Goal: Transaction & Acquisition: Download file/media

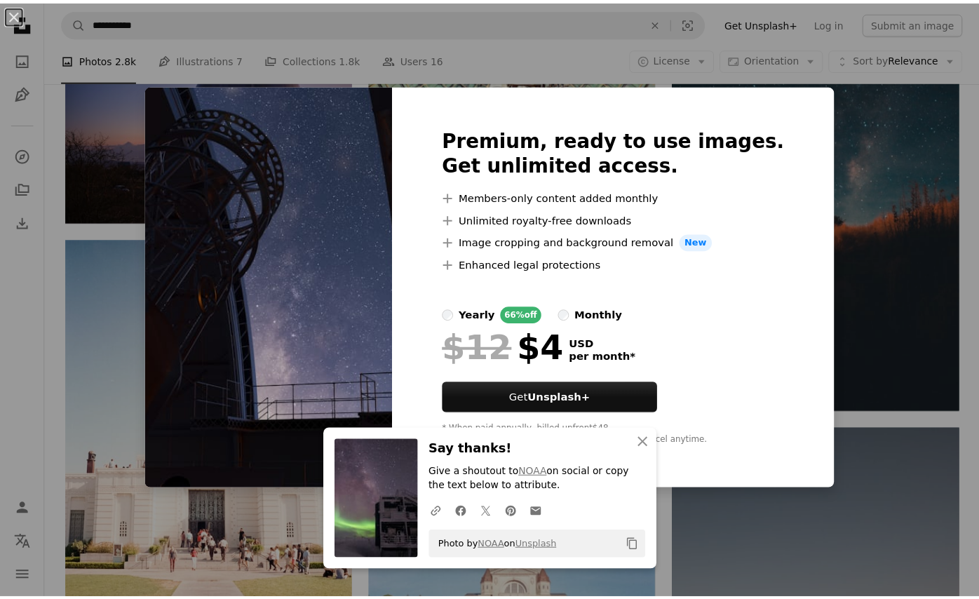
scroll to position [2243, 0]
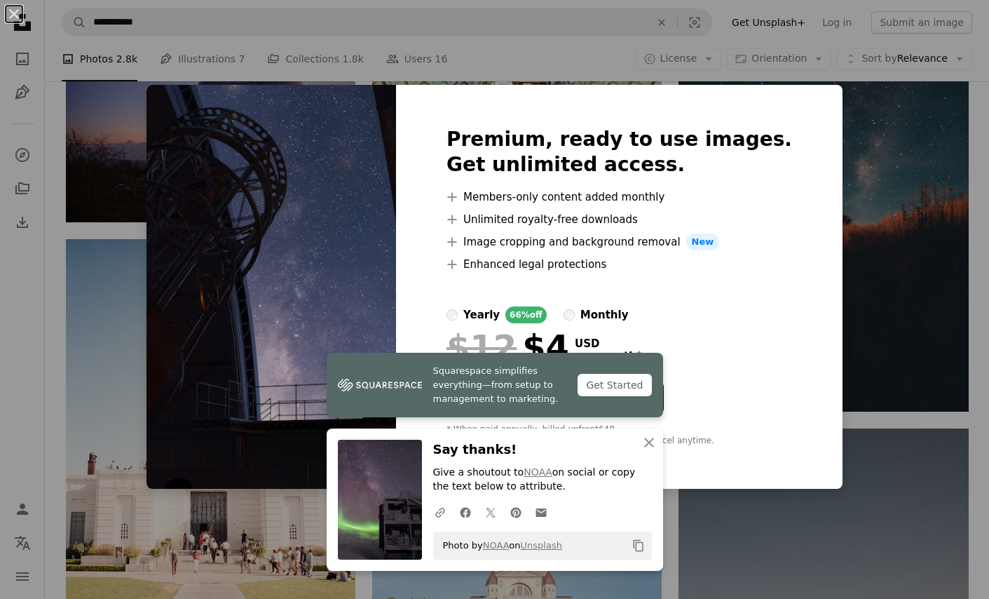
click at [877, 191] on div "An X shape Squarespace simplifies everything—from setup to management to market…" at bounding box center [494, 299] width 989 height 599
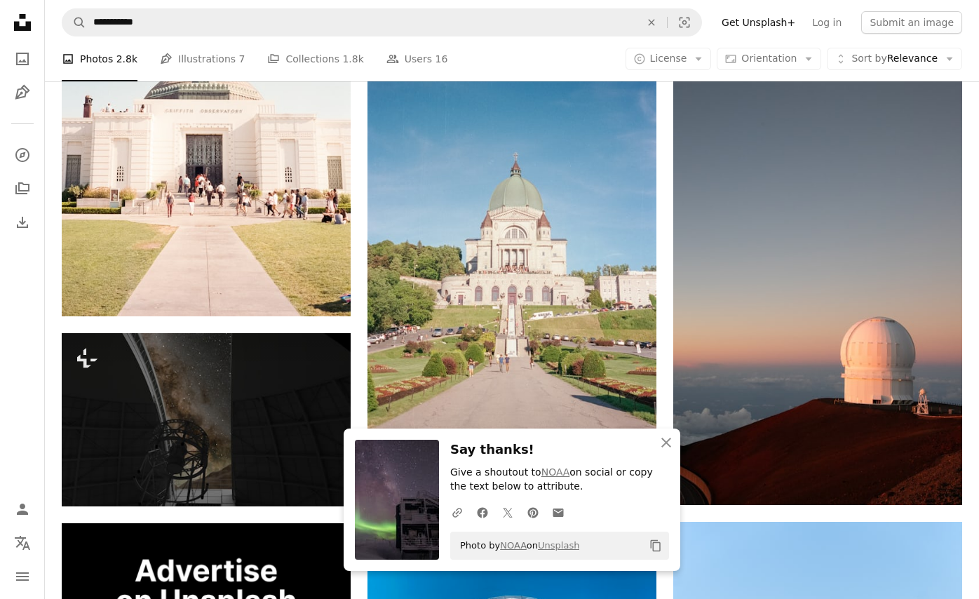
scroll to position [2594, 0]
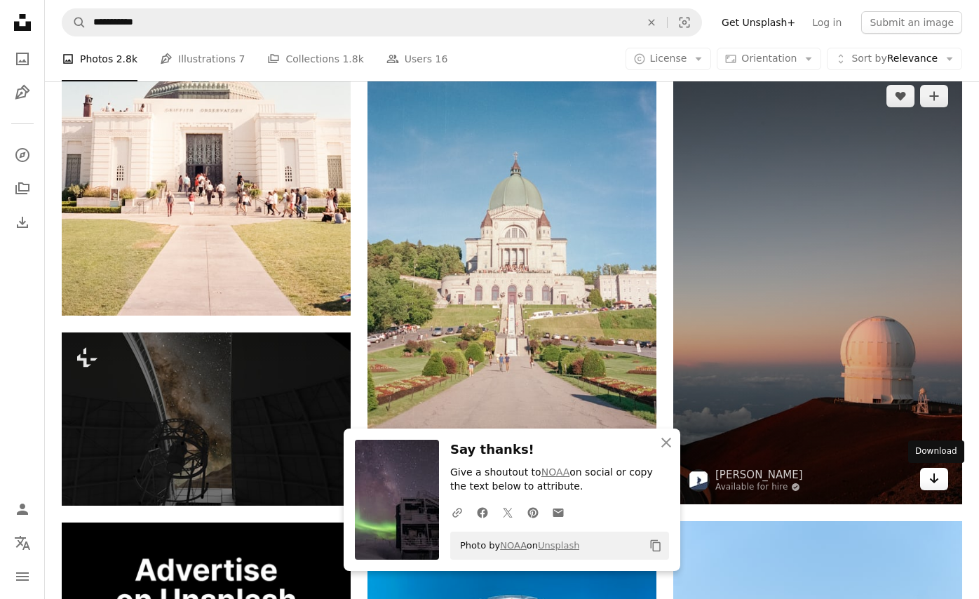
click at [942, 486] on link "Arrow pointing down" at bounding box center [934, 479] width 28 height 22
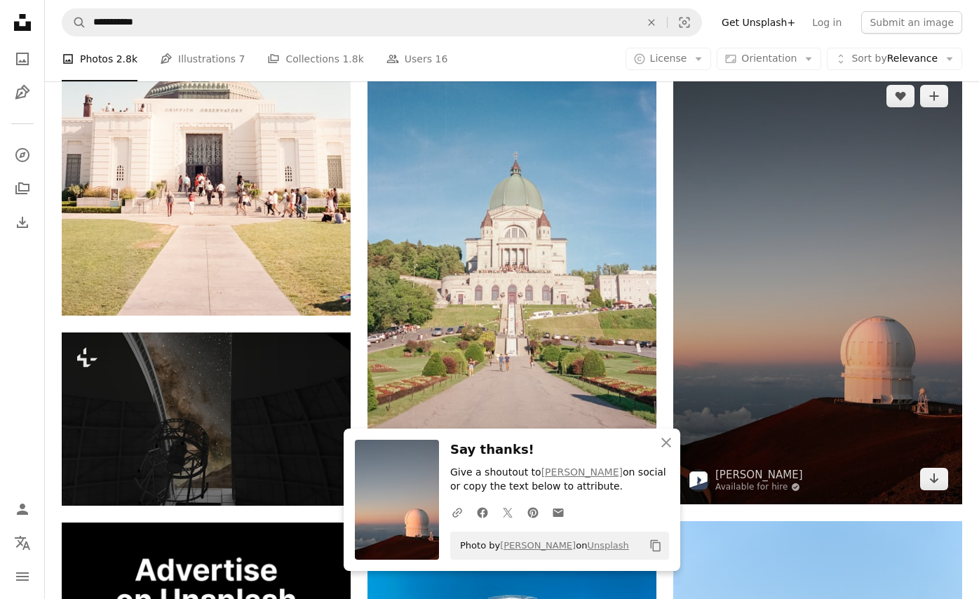
click at [904, 351] on img at bounding box center [817, 287] width 289 height 433
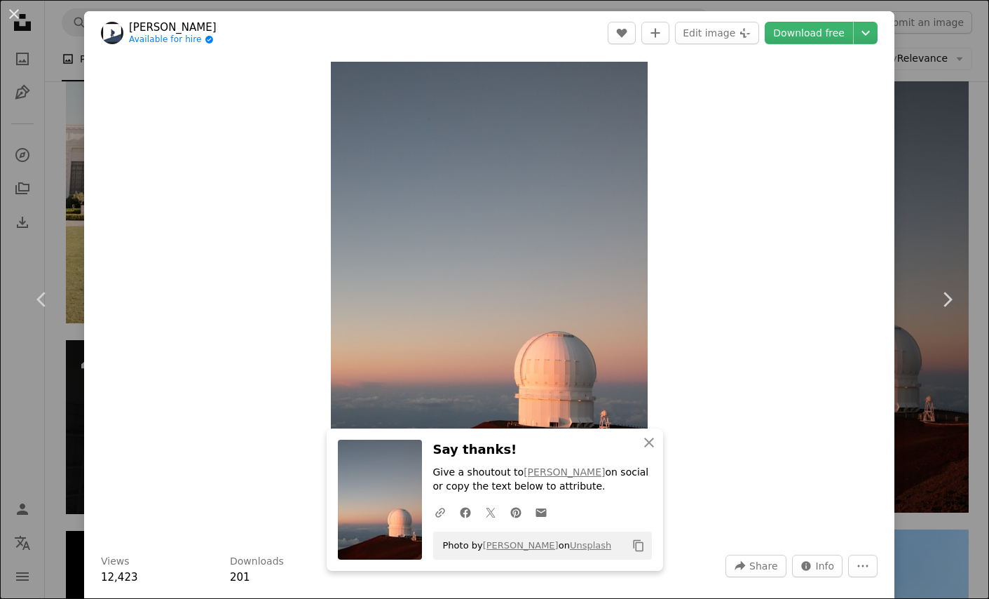
click at [909, 202] on div "An X shape Chevron left Chevron right An X shape Close Say thanks! Give a shout…" at bounding box center [494, 299] width 989 height 599
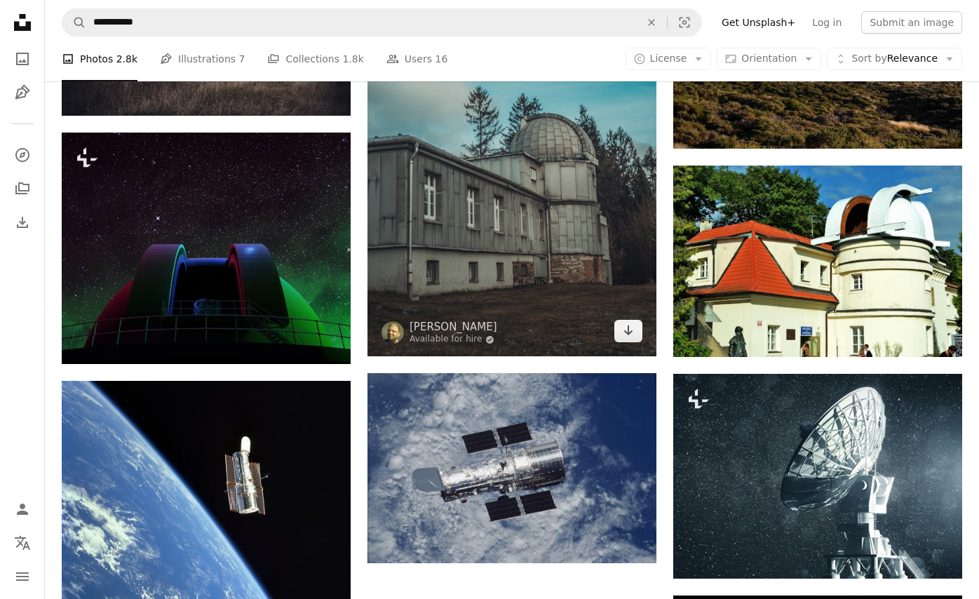
scroll to position [3715, 0]
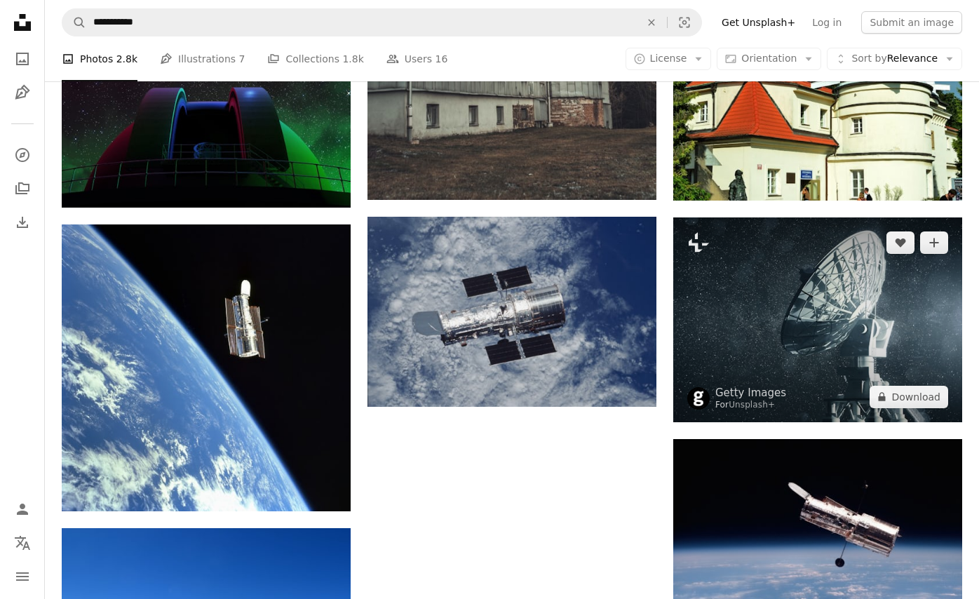
click at [866, 342] on img at bounding box center [817, 319] width 289 height 205
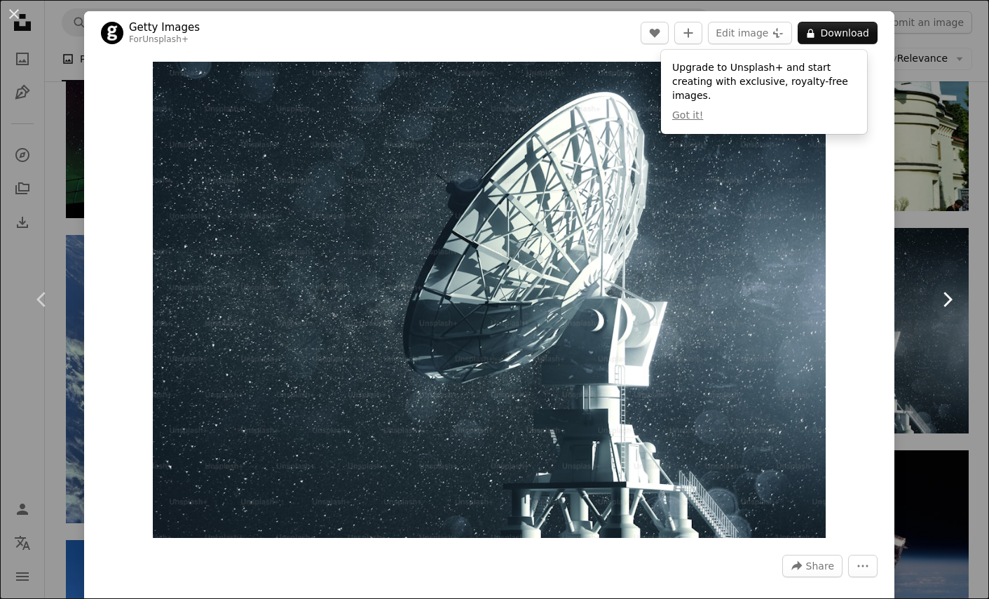
click at [950, 243] on link "Chevron right" at bounding box center [947, 299] width 84 height 135
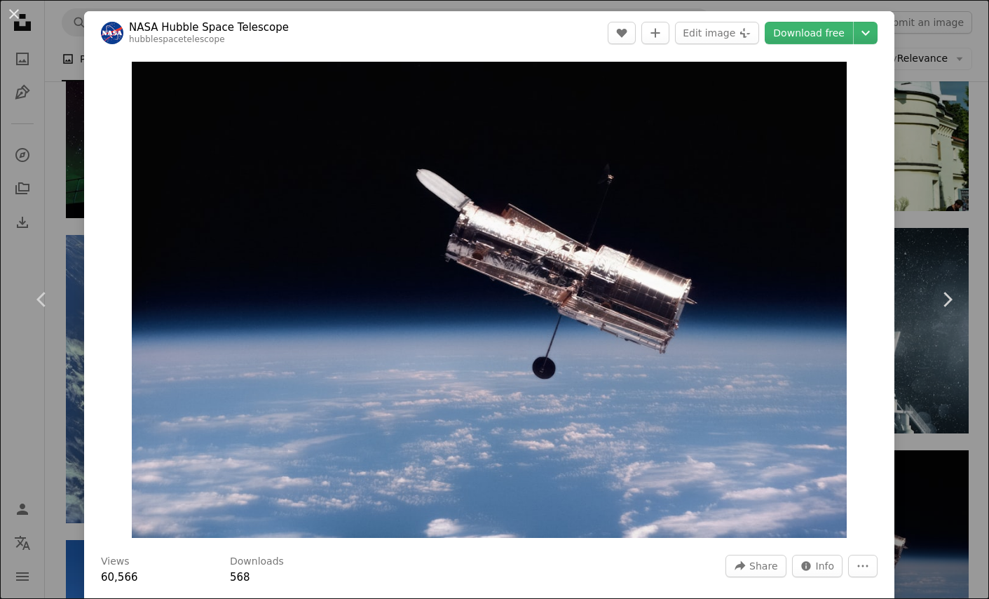
click at [960, 226] on div "An X shape Chevron left Chevron right NASA Hubble Space Telescope hubblespacete…" at bounding box center [494, 299] width 989 height 599
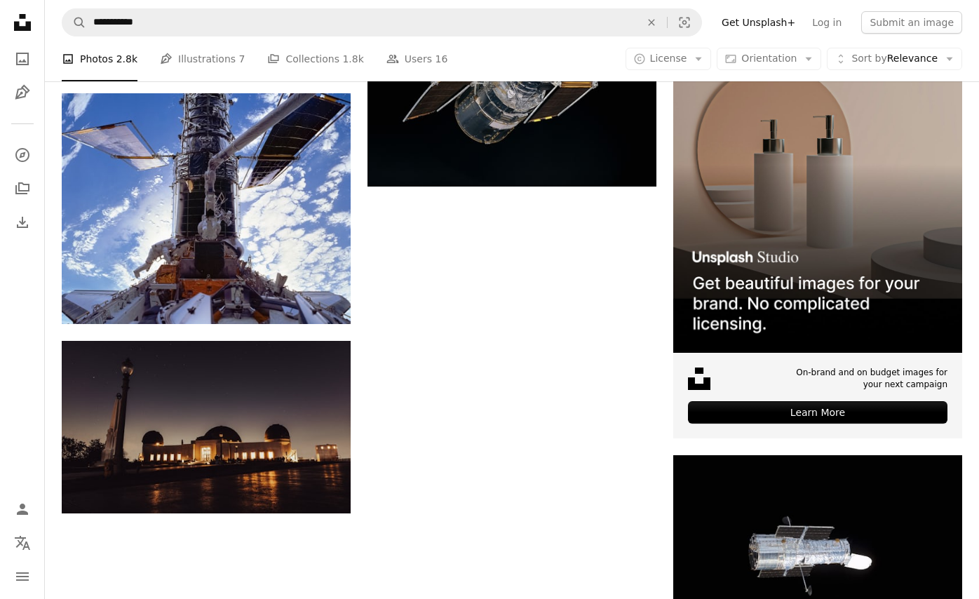
scroll to position [5678, 0]
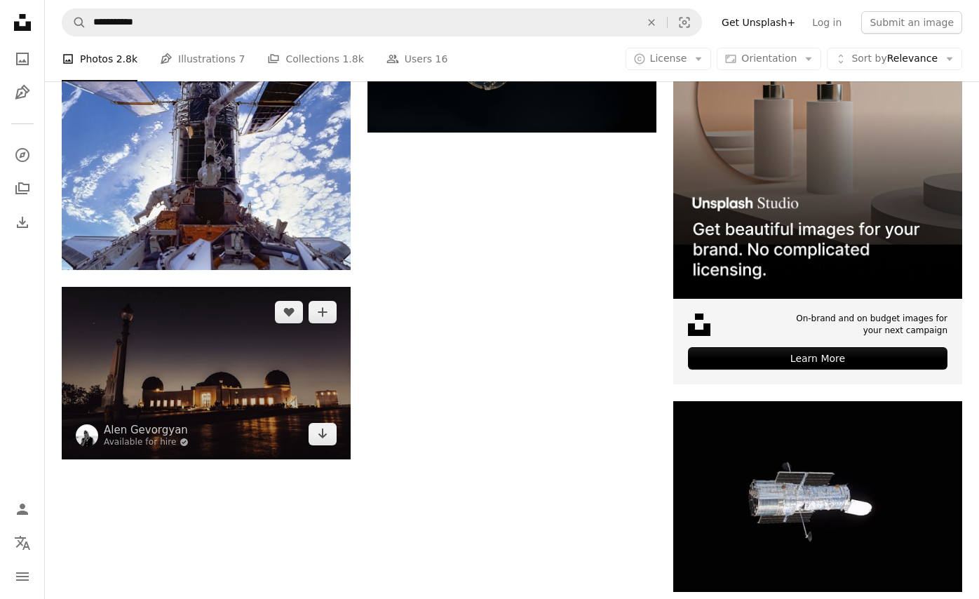
click at [283, 383] on img at bounding box center [206, 373] width 289 height 172
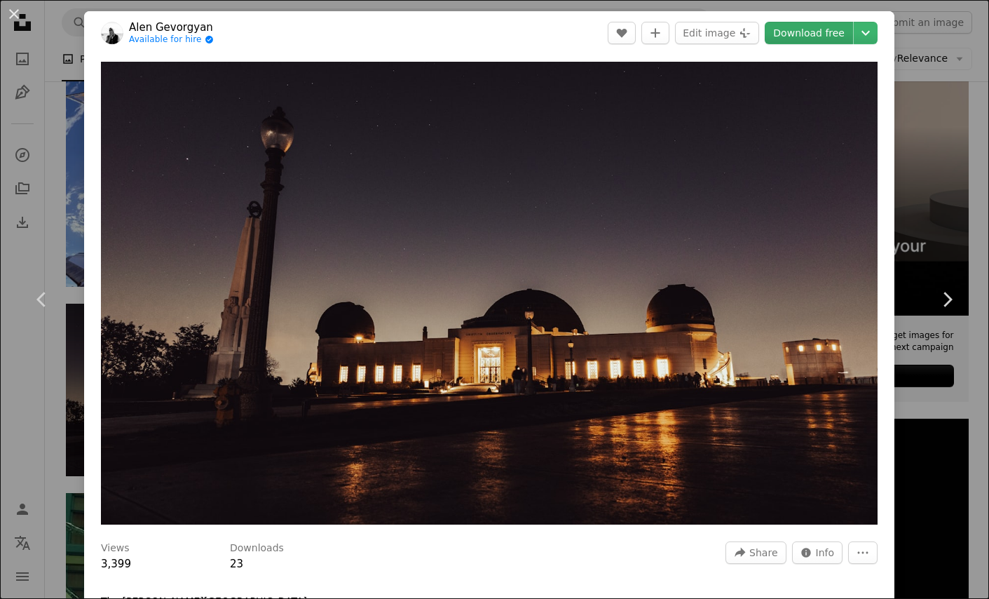
click at [798, 34] on link "Download free" at bounding box center [809, 33] width 88 height 22
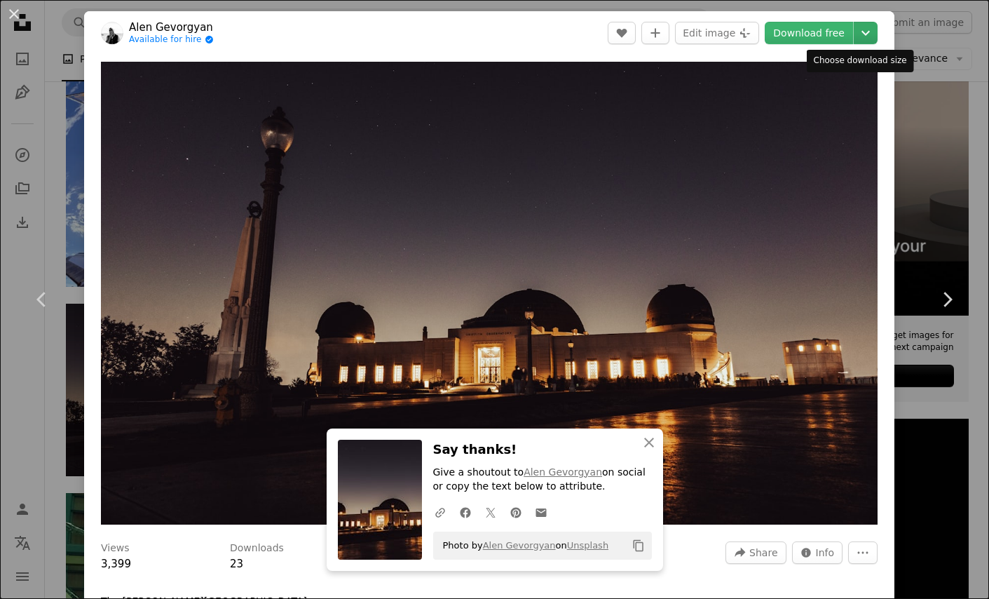
click at [859, 32] on icon "Chevron down" at bounding box center [866, 33] width 22 height 17
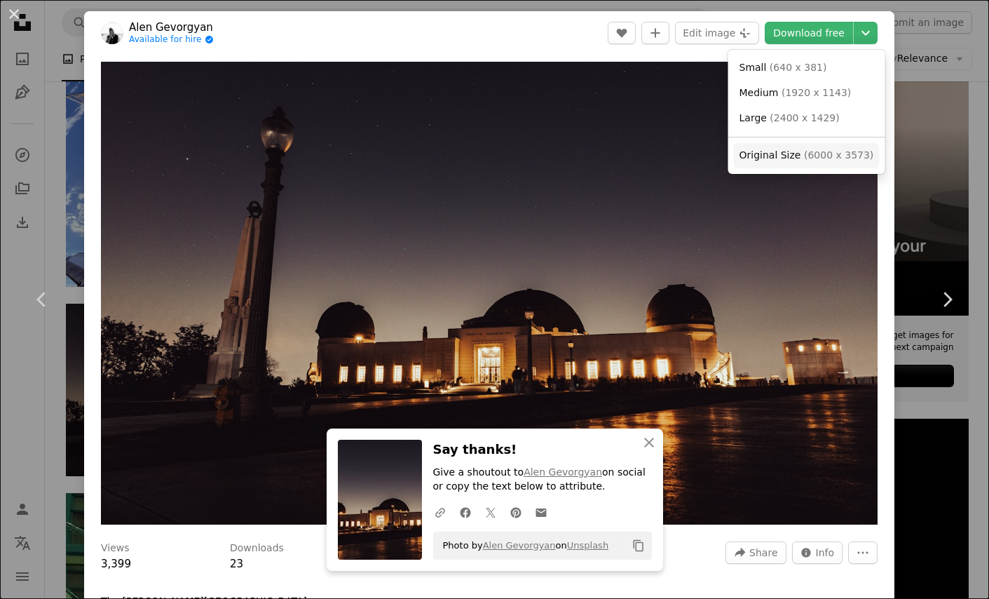
click at [809, 156] on span "( 6000 x 3573 )" at bounding box center [838, 154] width 69 height 11
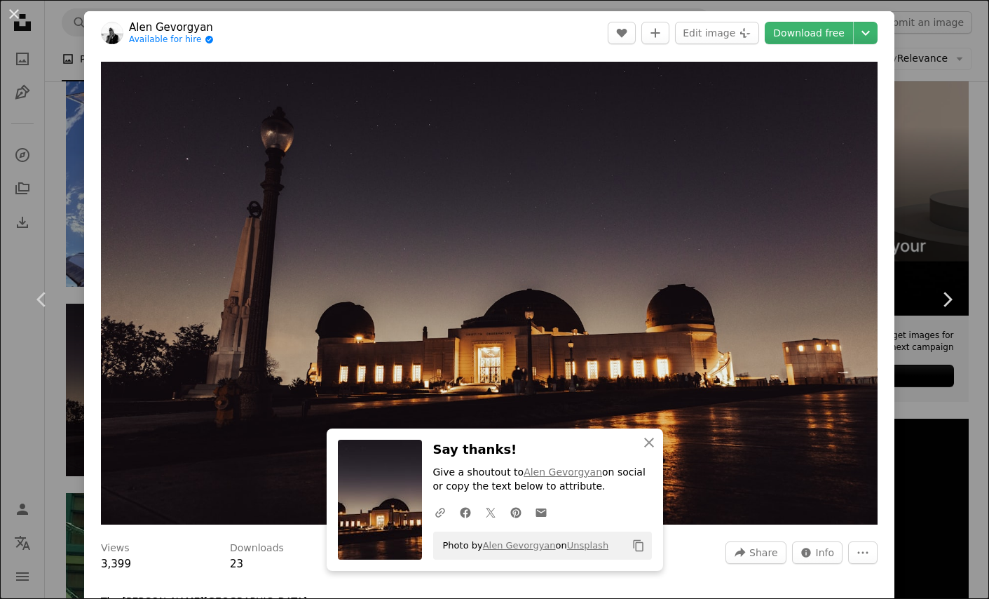
click at [913, 107] on div "An X shape Chevron left Chevron right An X shape Close Say thanks! Give a shout…" at bounding box center [494, 299] width 989 height 599
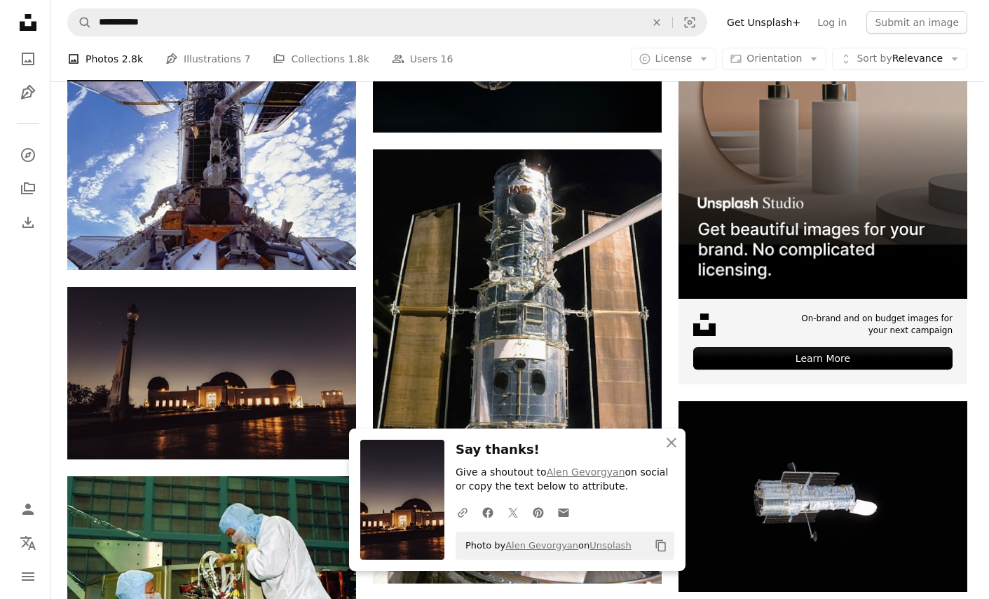
scroll to position [6099, 0]
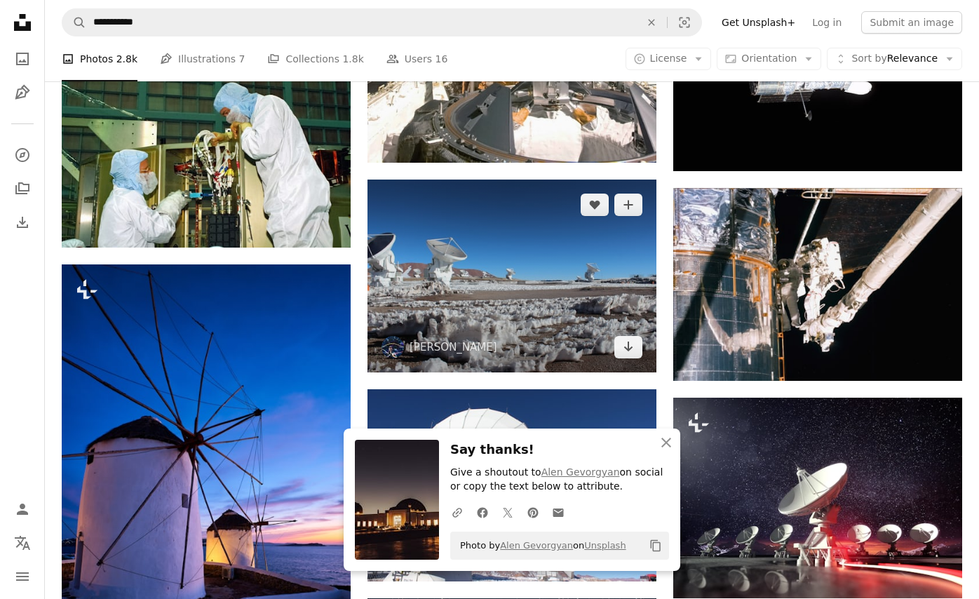
click at [599, 306] on img at bounding box center [511, 275] width 289 height 192
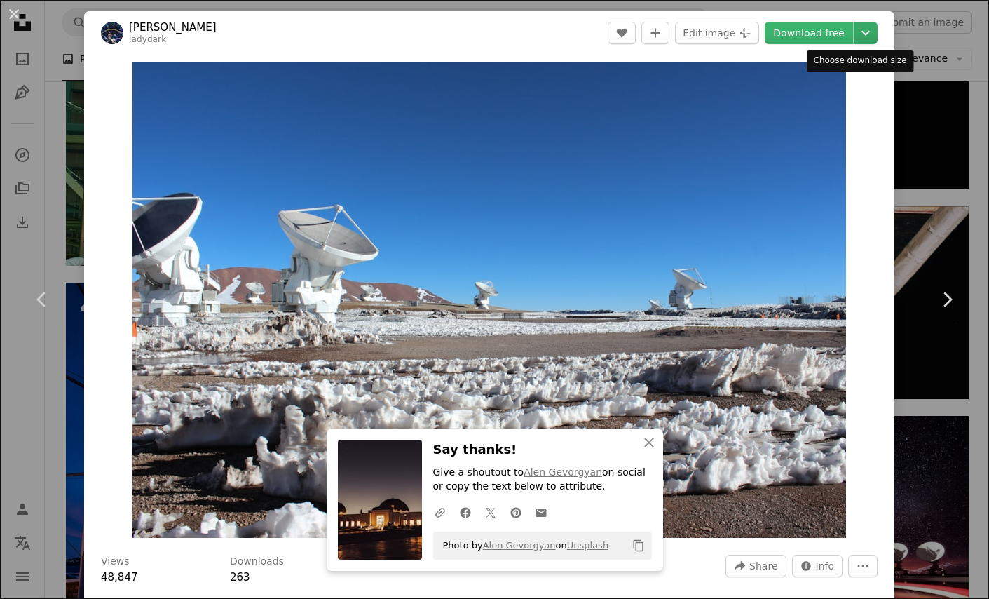
click at [855, 29] on icon "Chevron down" at bounding box center [866, 33] width 22 height 17
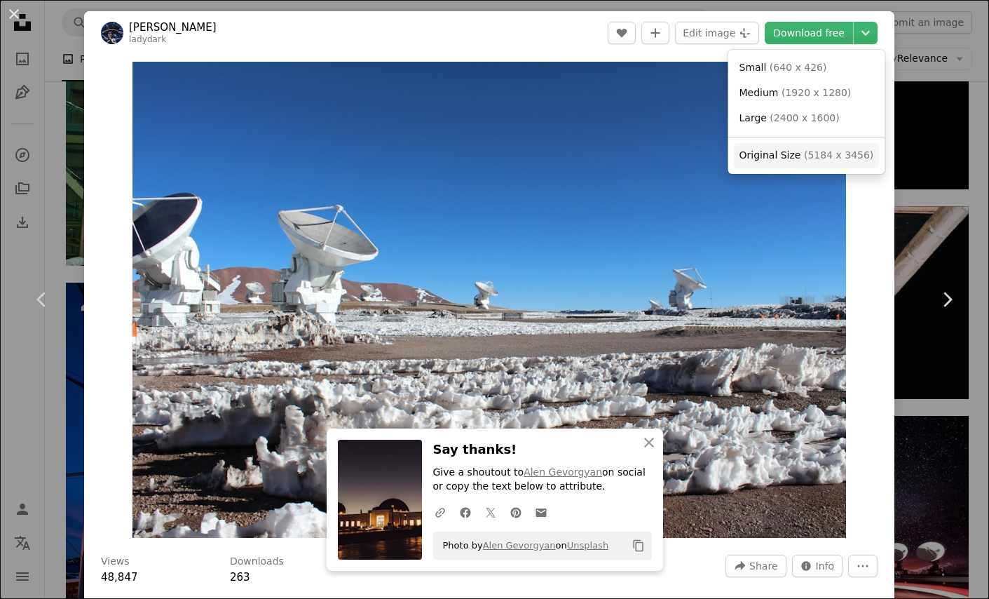
click at [827, 154] on span "( 5184 x 3456 )" at bounding box center [838, 154] width 69 height 11
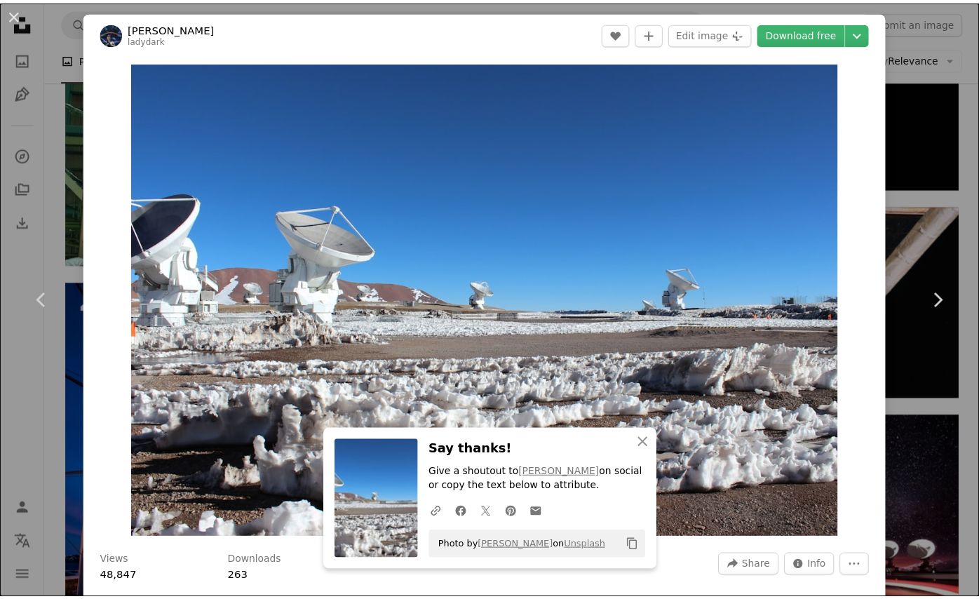
scroll to position [524, 0]
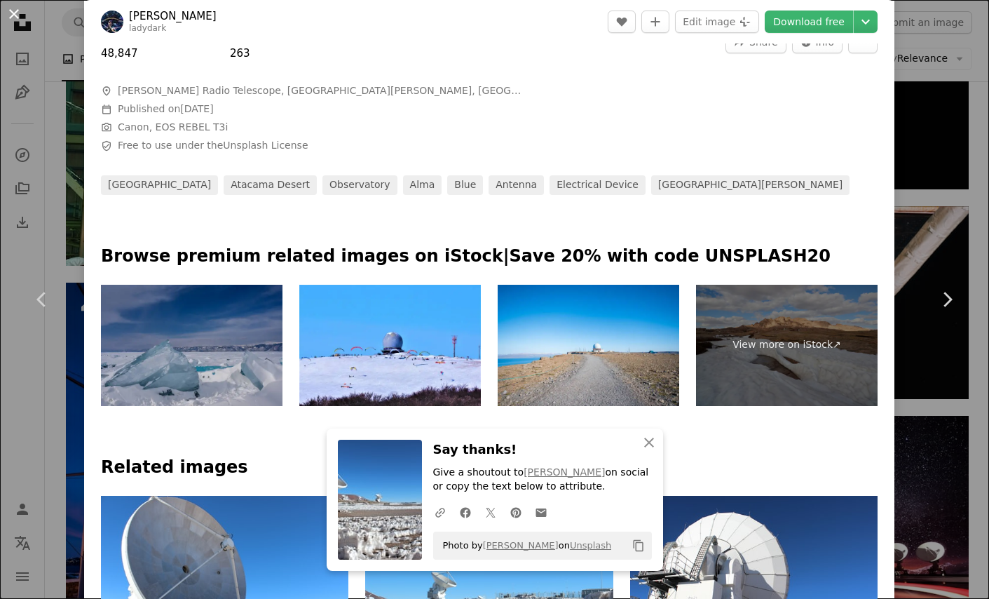
click at [11, 12] on button "An X shape" at bounding box center [14, 14] width 17 height 17
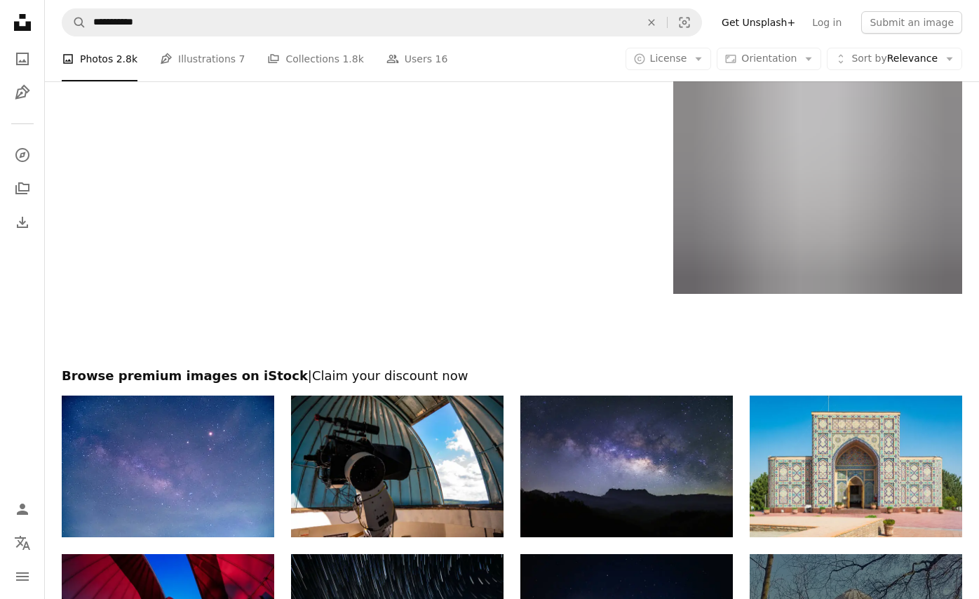
scroll to position [8202, 0]
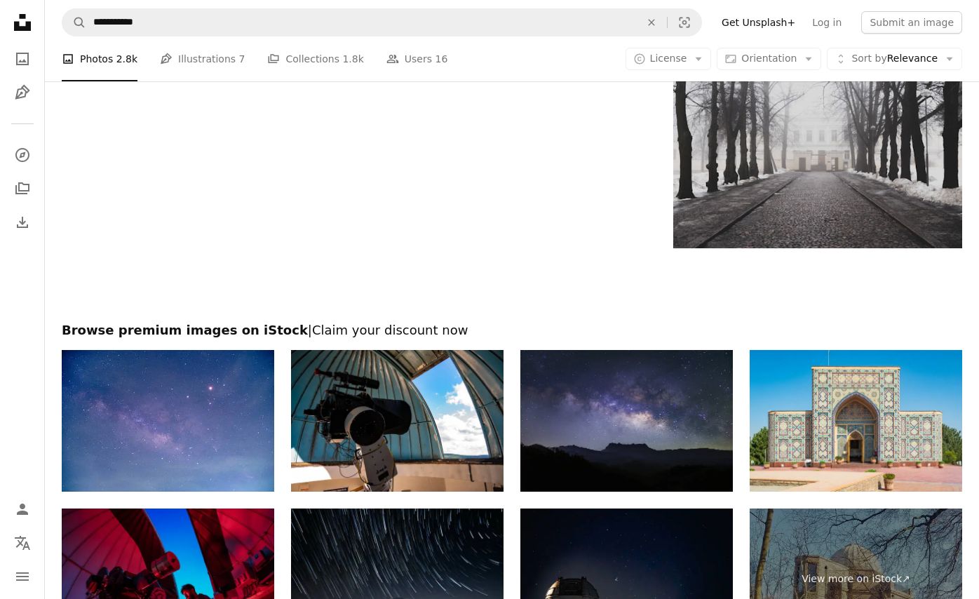
click at [674, 407] on img at bounding box center [626, 421] width 212 height 142
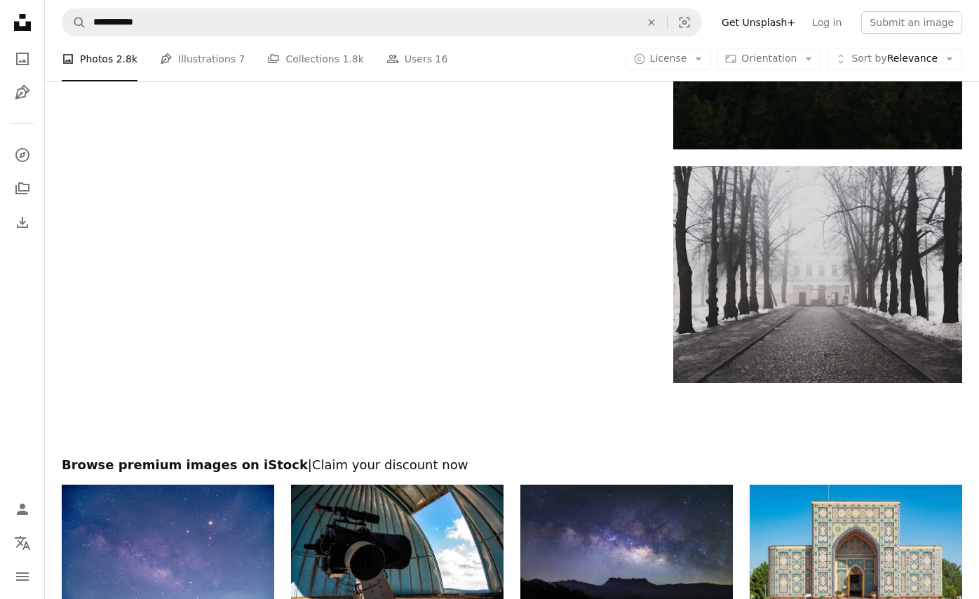
scroll to position [8026, 0]
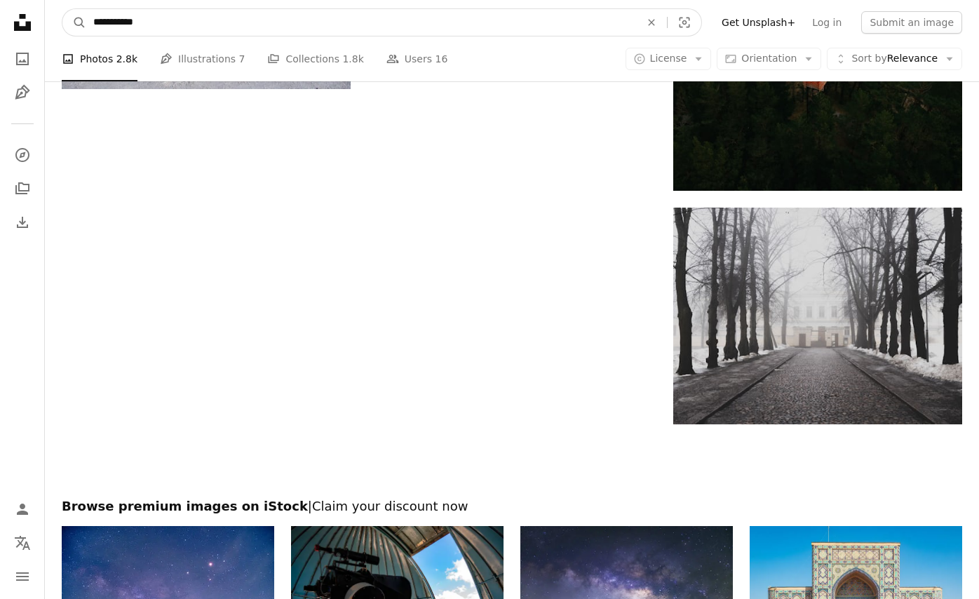
click at [168, 12] on input "**********" at bounding box center [361, 22] width 550 height 27
type input "*********"
click at [62, 9] on button "A magnifying glass" at bounding box center [74, 22] width 24 height 27
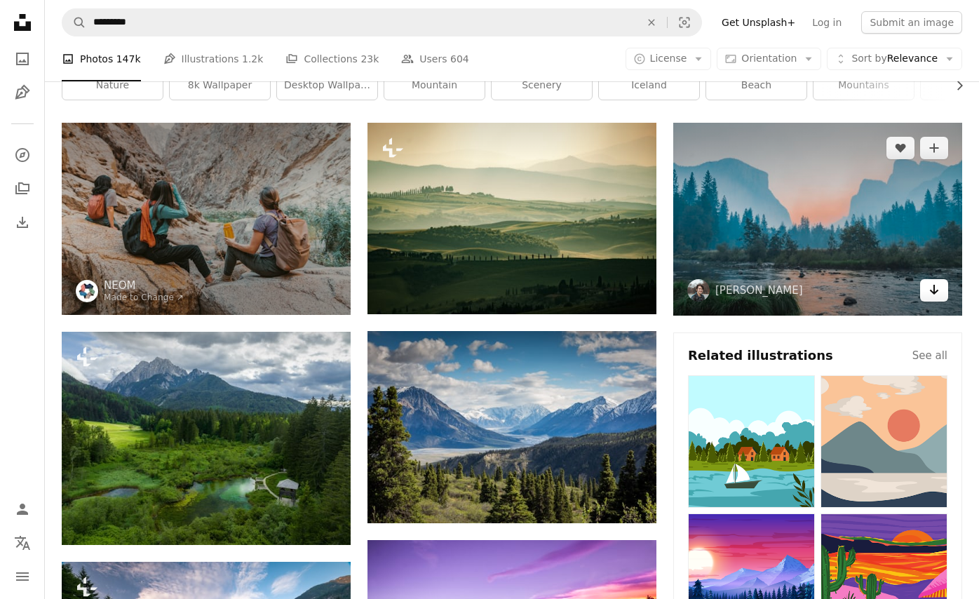
scroll to position [70, 0]
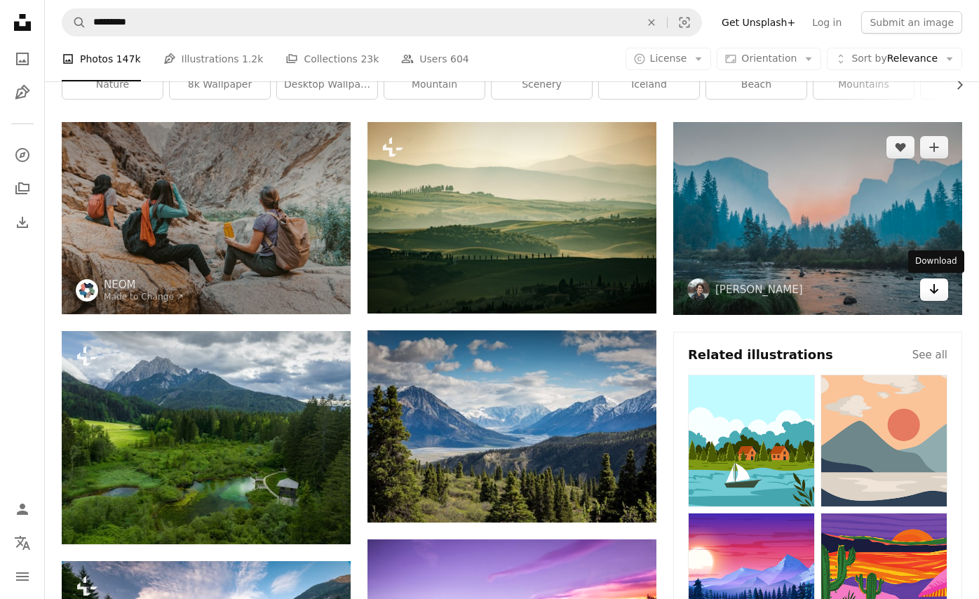
click at [934, 293] on icon "Download" at bounding box center [934, 289] width 9 height 10
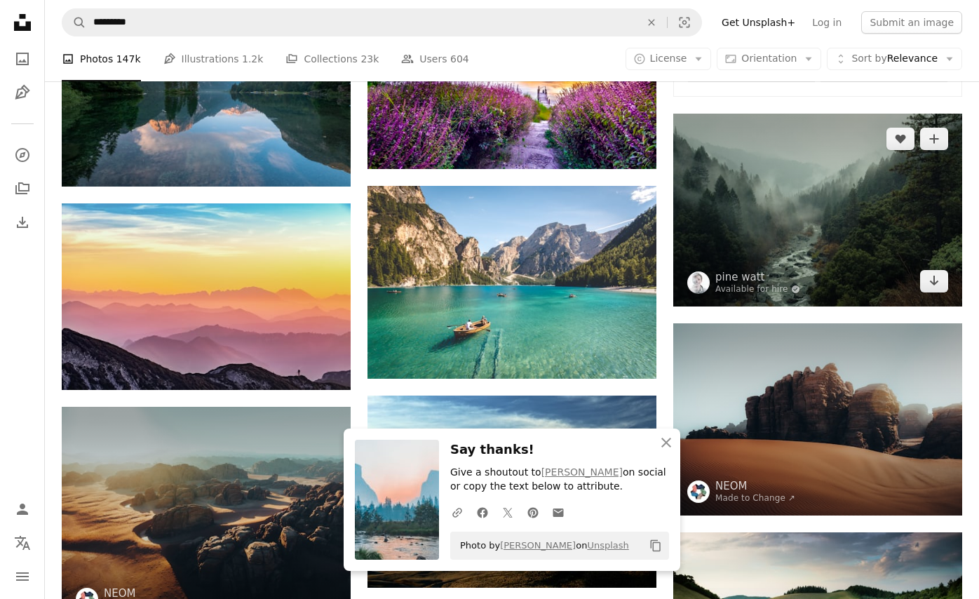
scroll to position [631, 0]
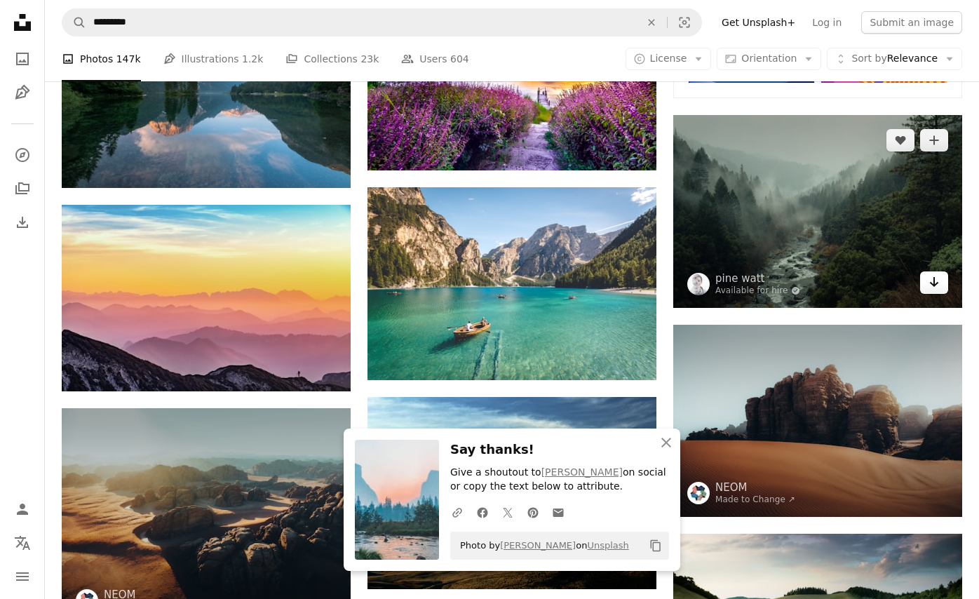
click at [940, 285] on link "Arrow pointing down" at bounding box center [934, 282] width 28 height 22
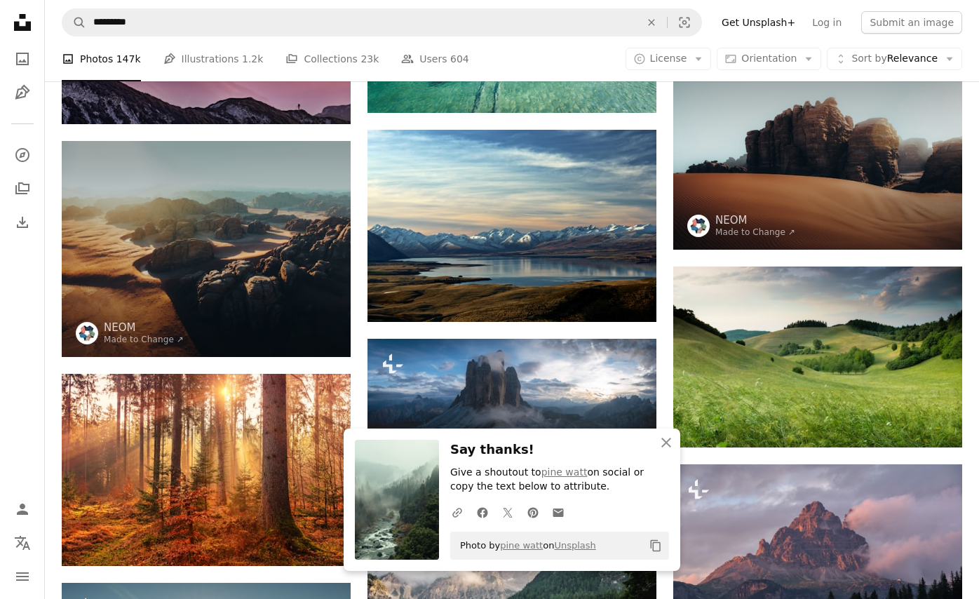
scroll to position [911, 0]
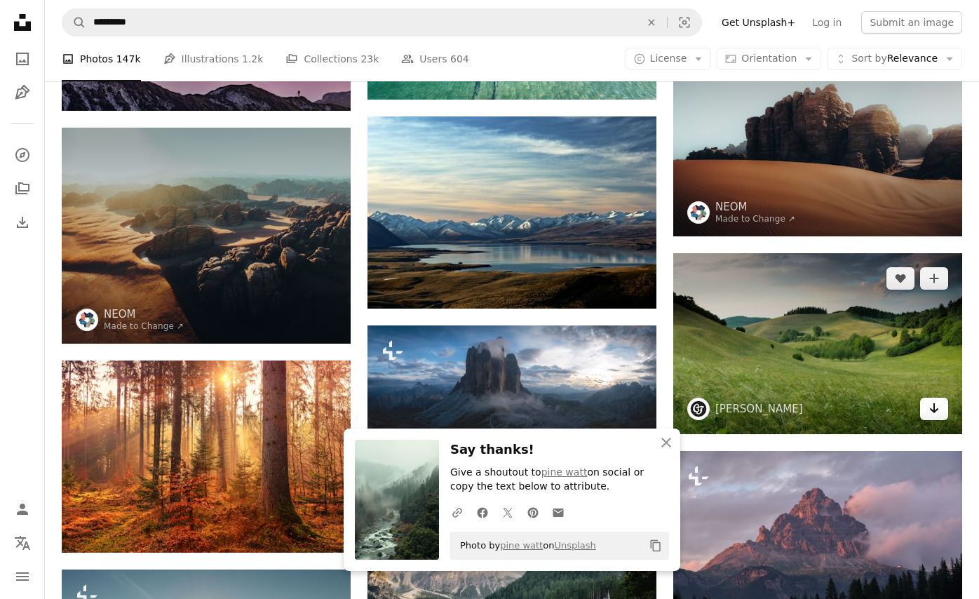
click at [939, 404] on link "Arrow pointing down" at bounding box center [934, 408] width 28 height 22
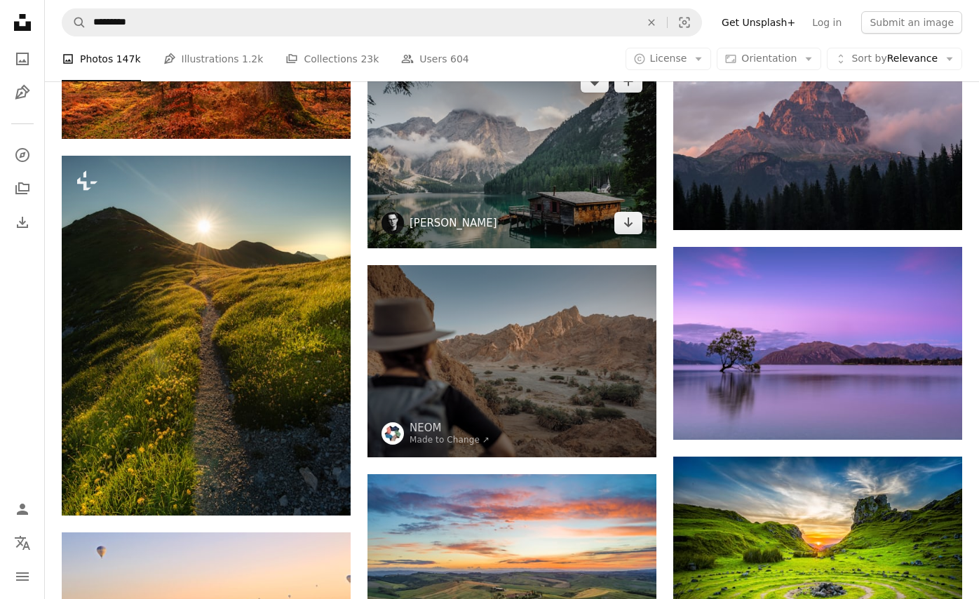
scroll to position [1332, 0]
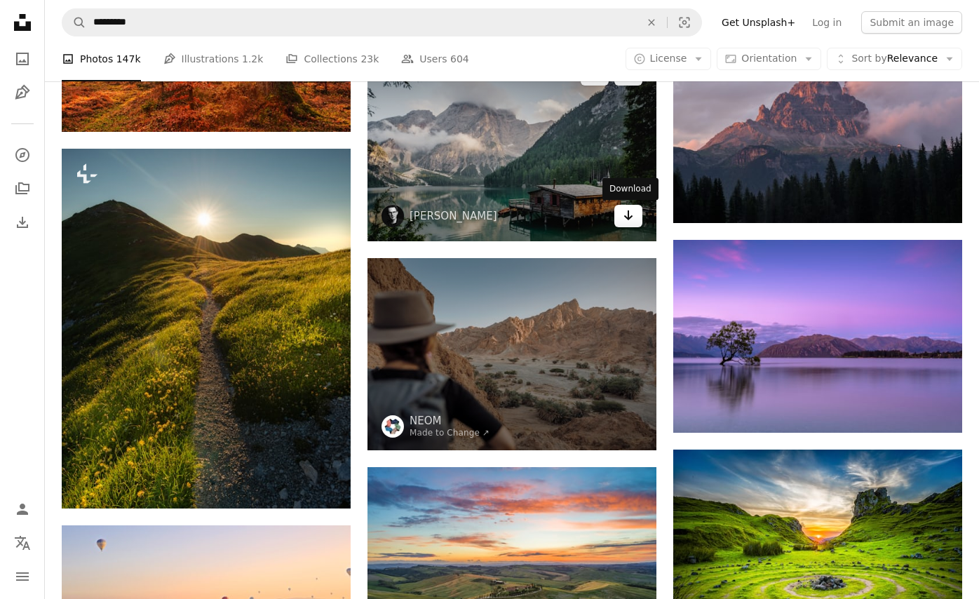
click at [629, 216] on icon "Arrow pointing down" at bounding box center [628, 215] width 11 height 17
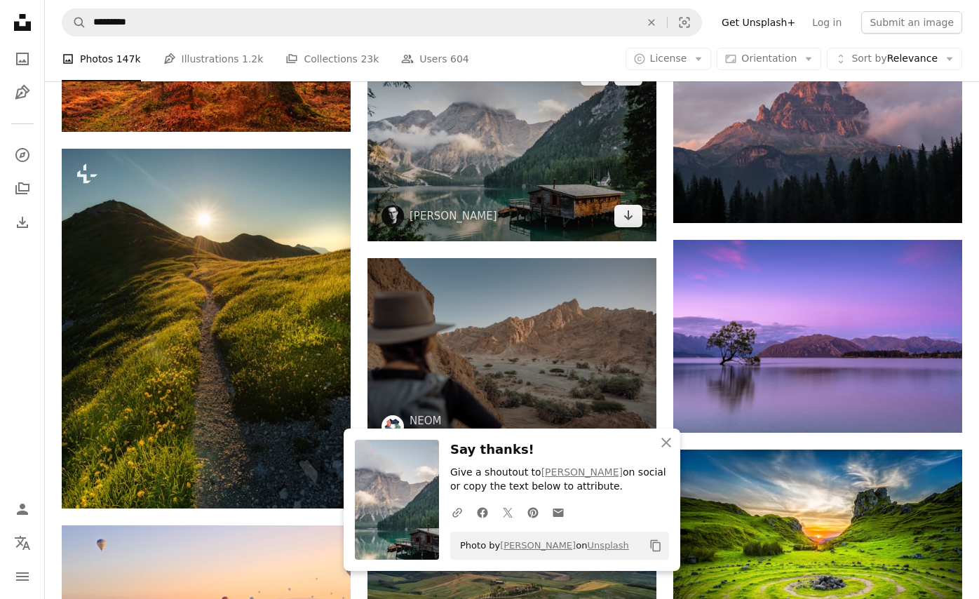
scroll to position [1612, 0]
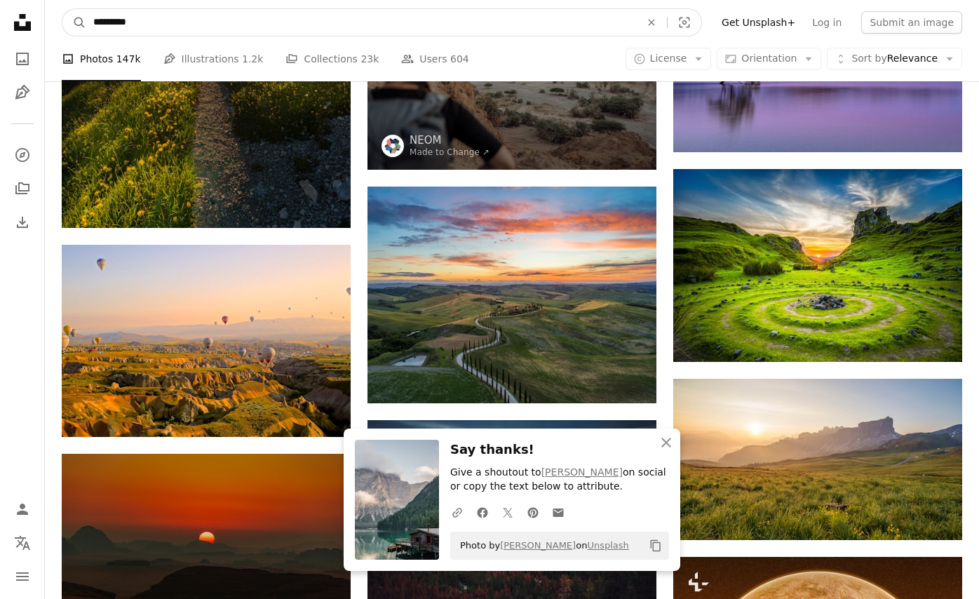
click at [340, 25] on input "*********" at bounding box center [361, 22] width 550 height 27
type input "*********"
click at [62, 9] on button "A magnifying glass" at bounding box center [74, 22] width 24 height 27
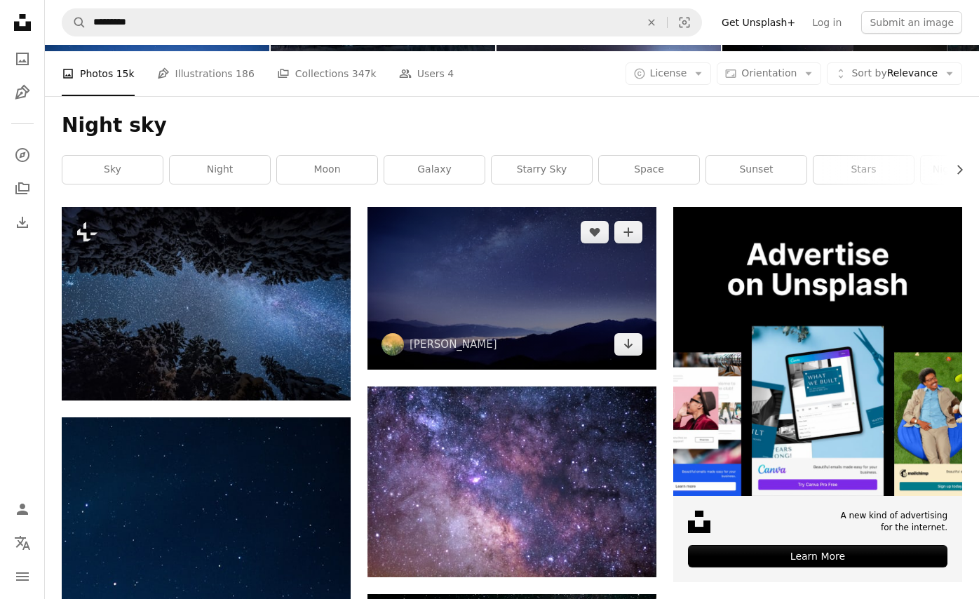
scroll to position [140, 0]
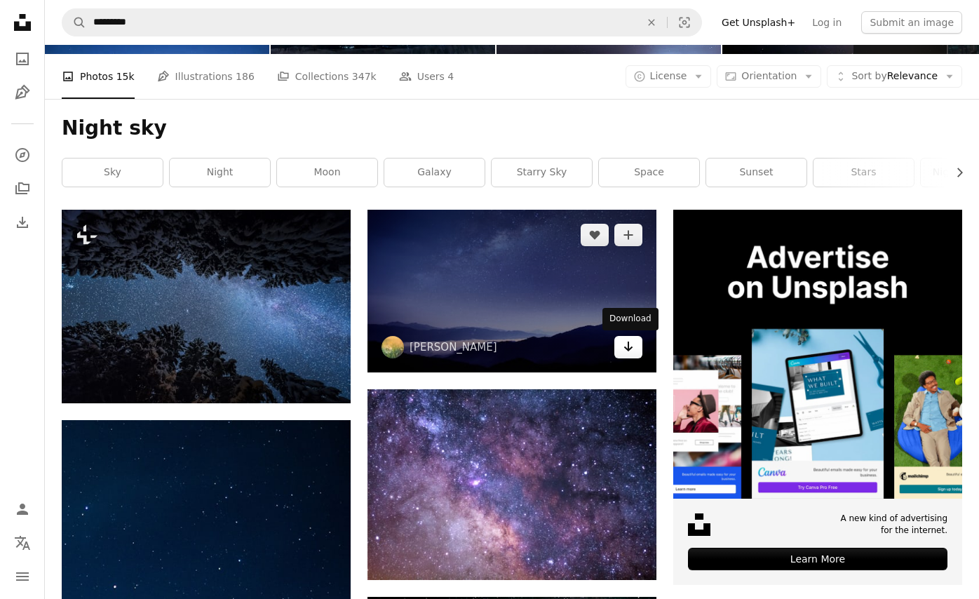
click at [628, 355] on link "Arrow pointing down" at bounding box center [628, 347] width 28 height 22
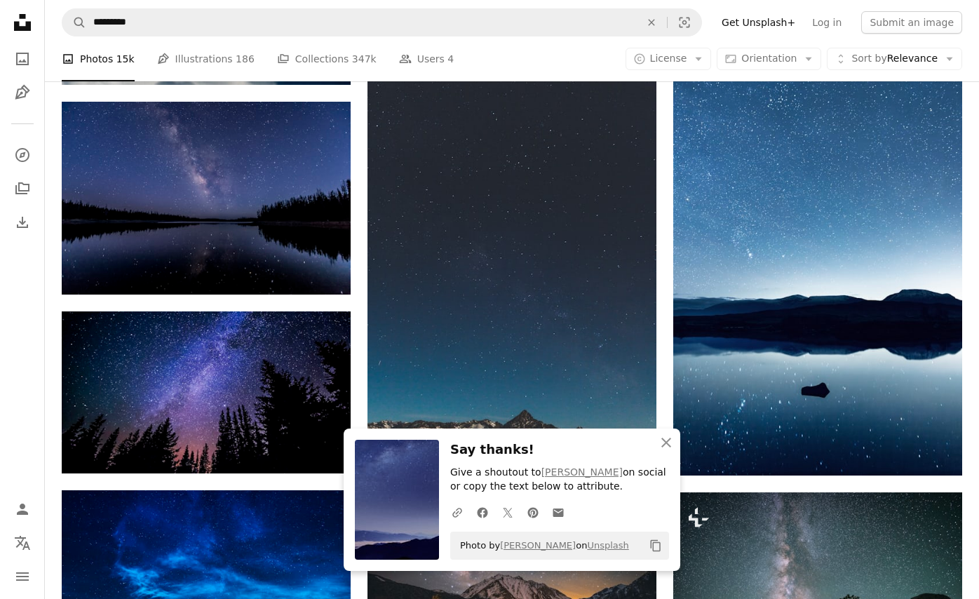
scroll to position [911, 0]
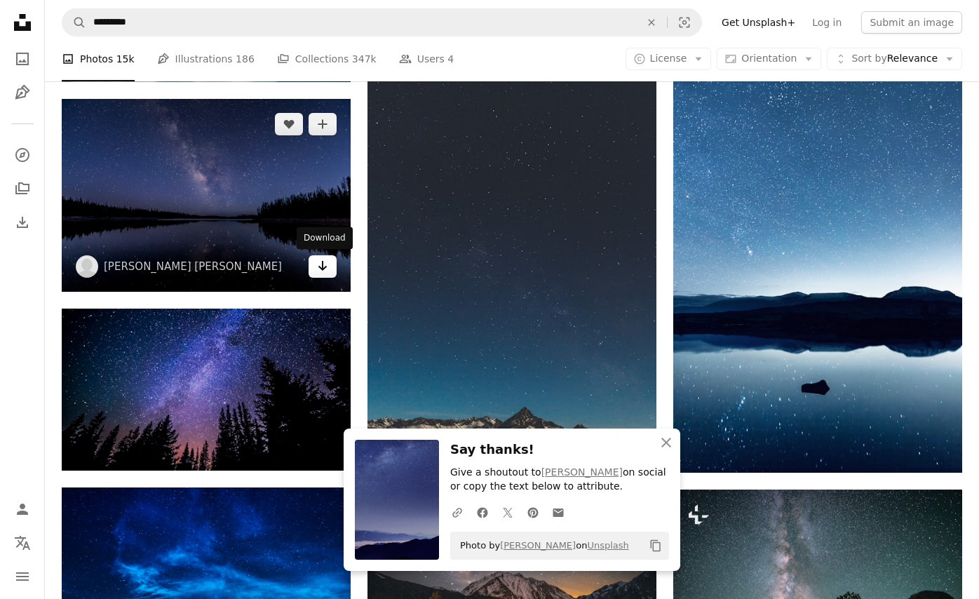
click at [320, 271] on icon "Arrow pointing down" at bounding box center [322, 265] width 11 height 17
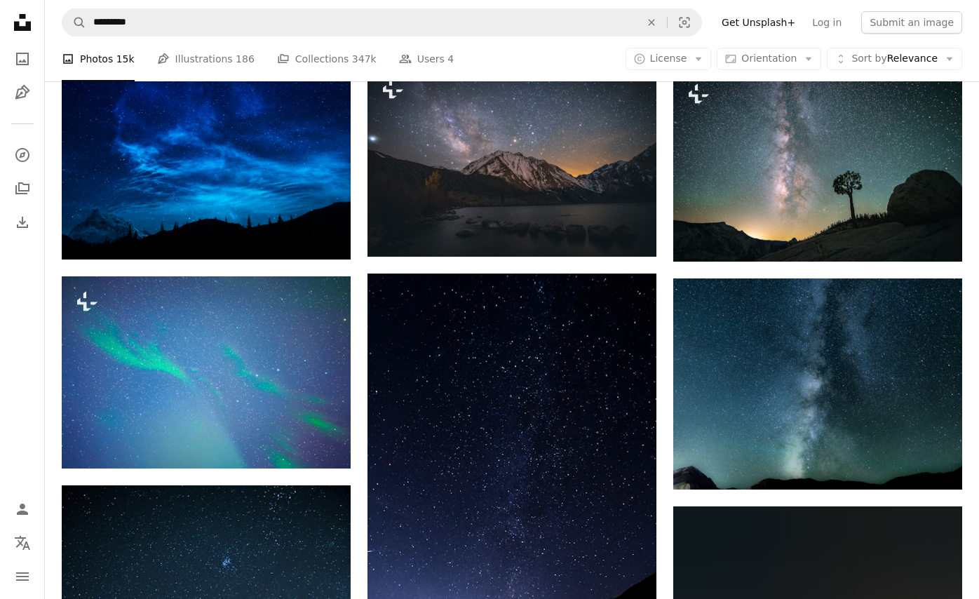
scroll to position [1332, 0]
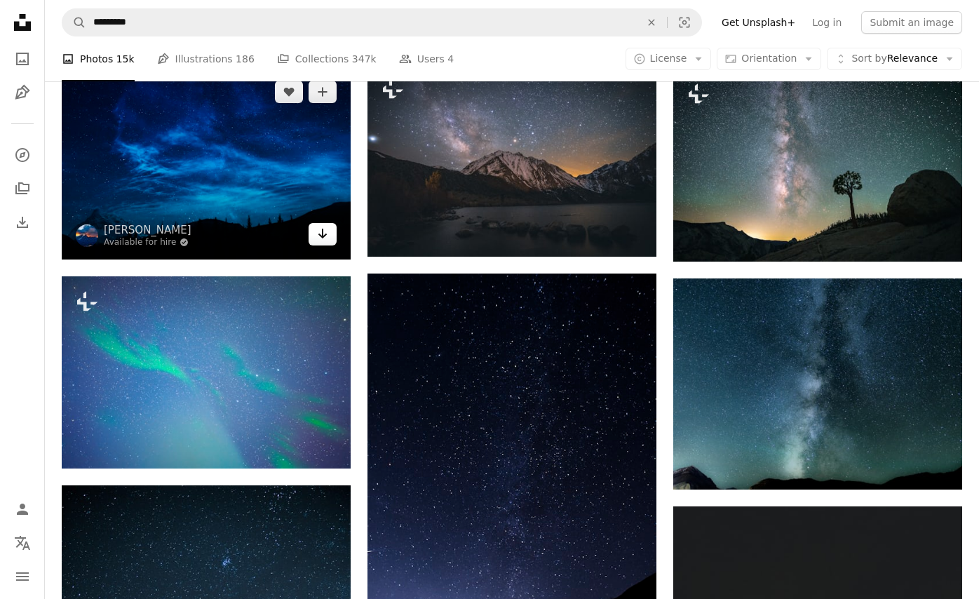
click at [322, 233] on icon "Download" at bounding box center [322, 234] width 9 height 10
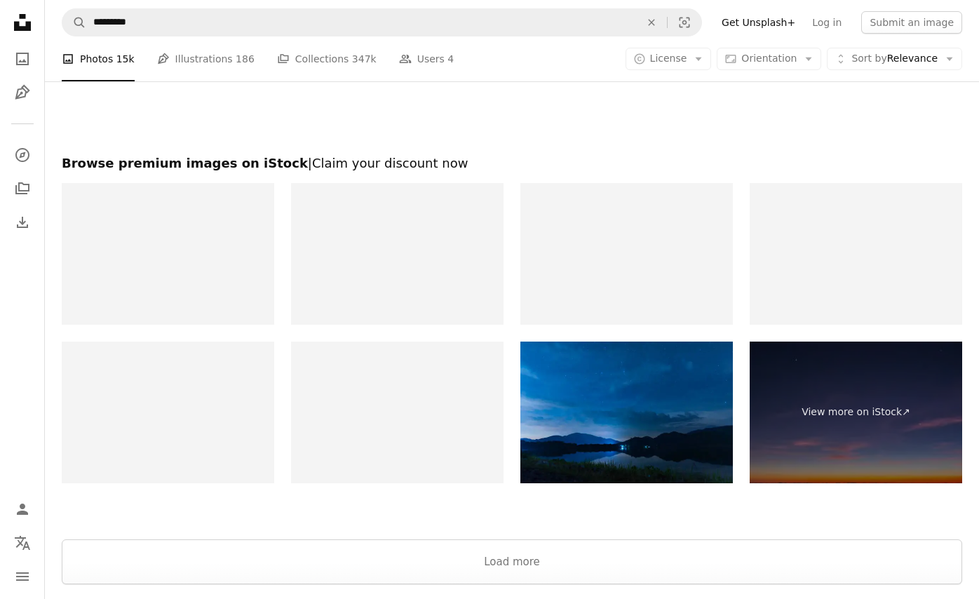
scroll to position [2194, 0]
